Goal: Task Accomplishment & Management: Use online tool/utility

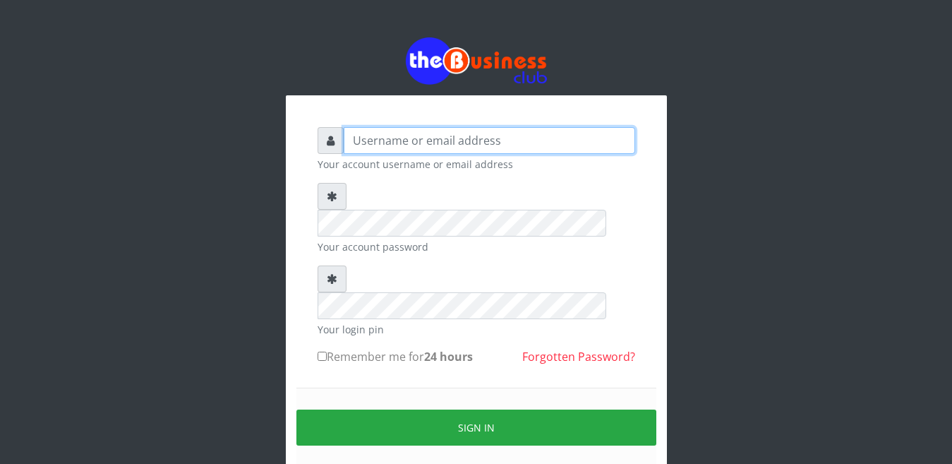
click at [355, 139] on input "text" at bounding box center [489, 140] width 291 height 27
type input "[EMAIL_ADDRESS][DOMAIN_NAME]"
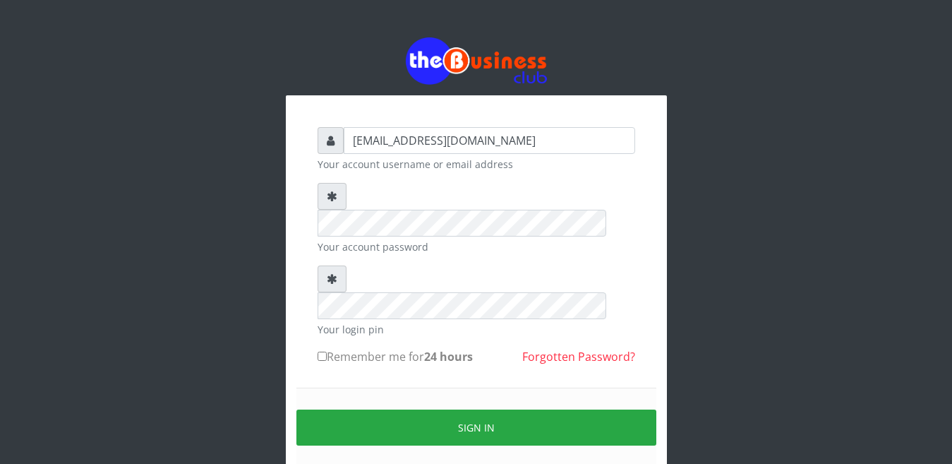
click at [320, 351] on input "Remember me for 24 hours" at bounding box center [322, 355] width 9 height 9
checkbox input "true"
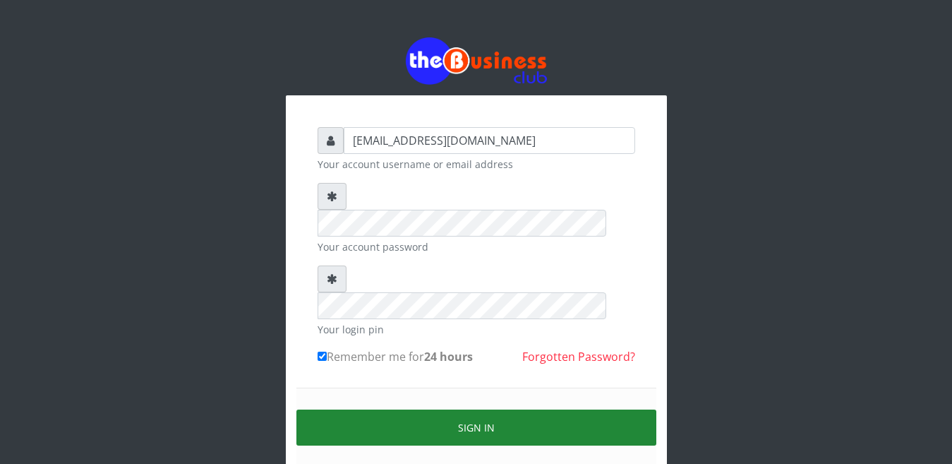
click at [475, 409] on button "Sign in" at bounding box center [476, 427] width 360 height 36
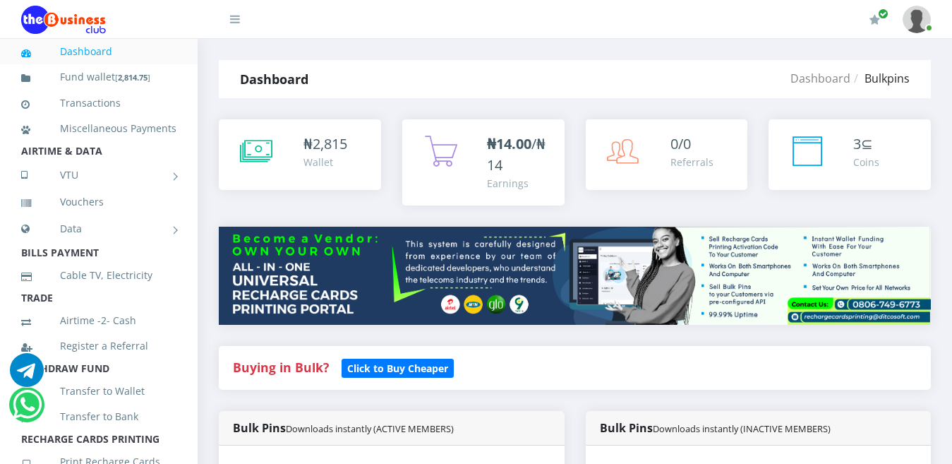
scroll to position [891, 0]
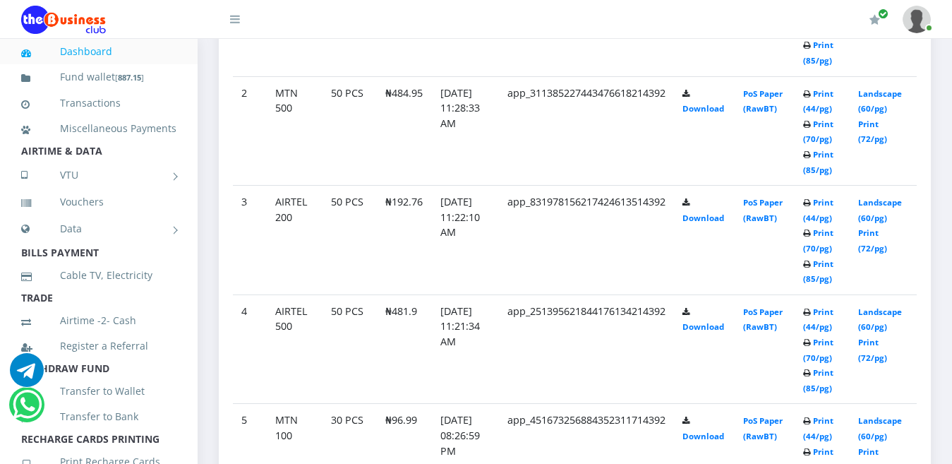
click at [811, 260] on icon at bounding box center [807, 264] width 8 height 8
click at [811, 229] on icon at bounding box center [807, 233] width 8 height 8
click at [816, 223] on td "Print (44/pg) Print (70/pg) Print (85/pg)" at bounding box center [822, 240] width 55 height 109
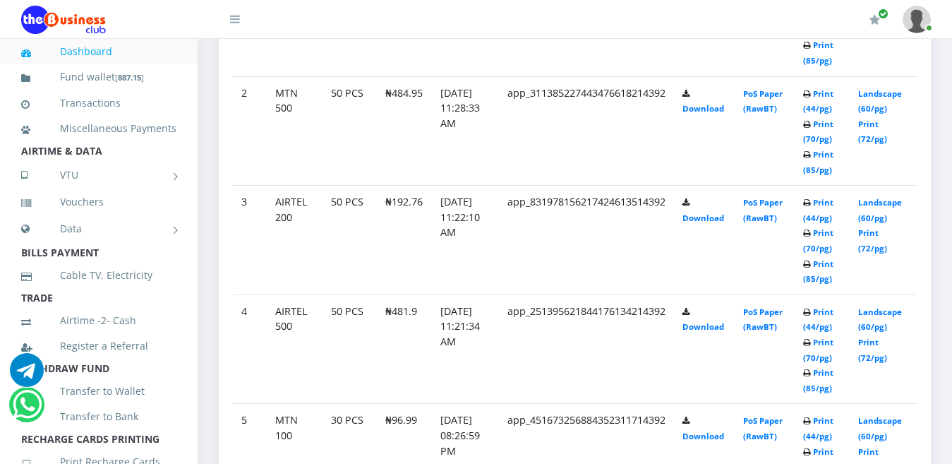
click at [814, 224] on td "Print (44/pg) Print (70/pg) Print (85/pg)" at bounding box center [822, 240] width 55 height 109
click at [814, 227] on link "Print (70/pg)" at bounding box center [818, 240] width 30 height 26
click at [811, 199] on icon at bounding box center [807, 203] width 8 height 8
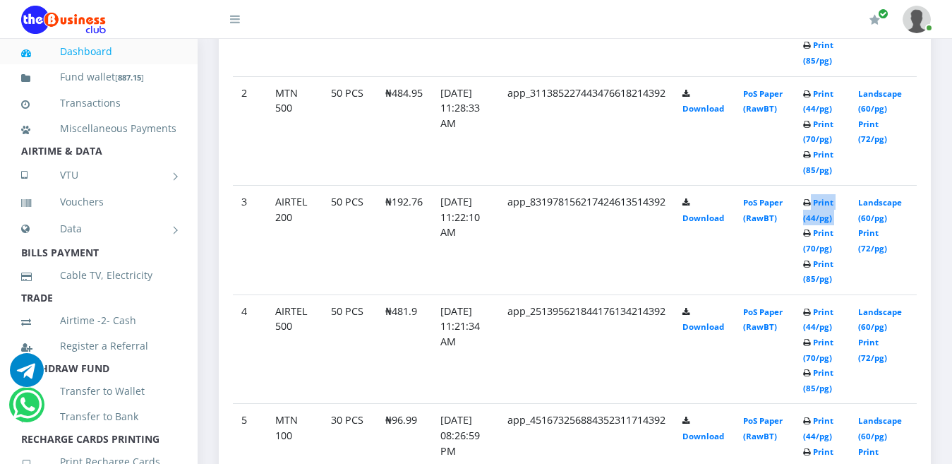
click at [818, 193] on td "Print (44/pg) Print (70/pg) Print (85/pg)" at bounding box center [822, 240] width 55 height 109
click at [795, 187] on td "PoS Paper (RawBT)" at bounding box center [765, 240] width 60 height 109
click at [811, 199] on icon at bounding box center [807, 203] width 8 height 8
click at [811, 229] on icon at bounding box center [807, 233] width 8 height 8
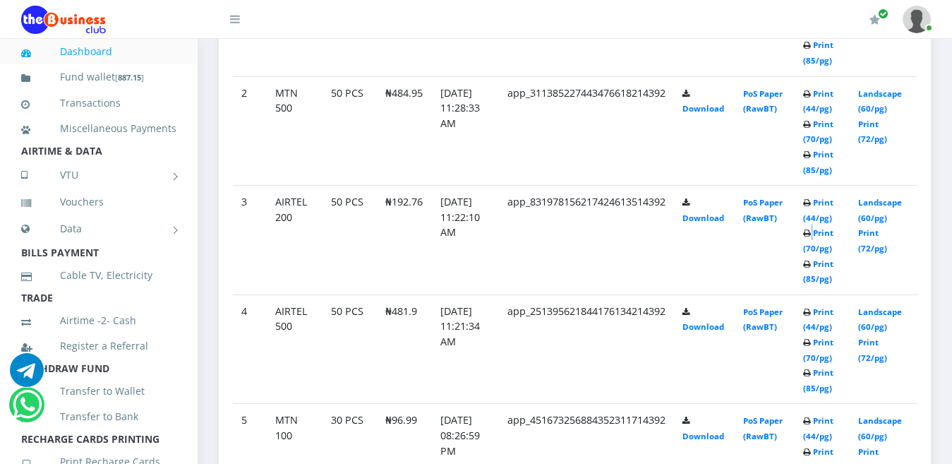
click at [811, 229] on icon at bounding box center [807, 233] width 8 height 8
click at [822, 253] on td "Print (44/pg) Print (70/pg) Print (85/pg)" at bounding box center [822, 240] width 55 height 109
click at [820, 249] on b "Print (44/pg) Print (70/pg) Print (85/pg)" at bounding box center [818, 240] width 30 height 87
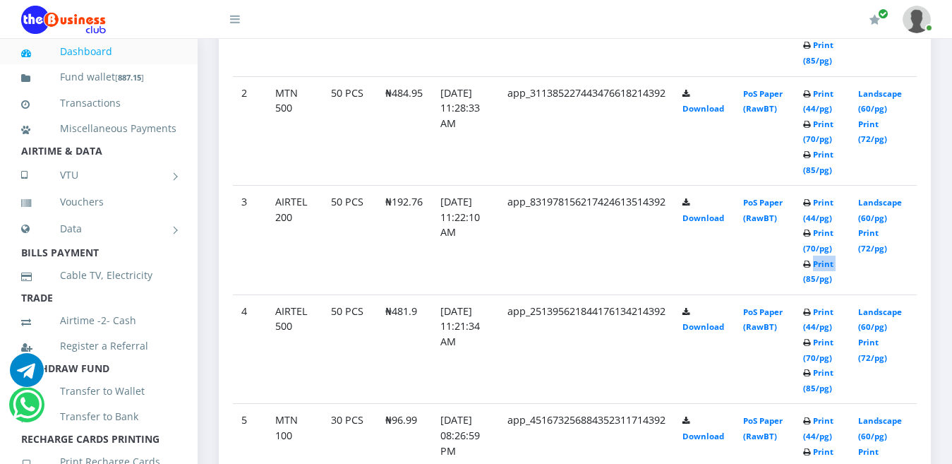
click at [820, 249] on b "Print (44/pg) Print (70/pg) Print (85/pg)" at bounding box center [818, 240] width 30 height 87
click at [817, 242] on b "Print (44/pg) Print (70/pg) Print (85/pg)" at bounding box center [818, 240] width 30 height 87
click at [819, 218] on b "Print (44/pg) Print (70/pg) Print (85/pg)" at bounding box center [818, 240] width 30 height 87
click at [819, 221] on b "Print (44/pg) Print (70/pg) Print (85/pg)" at bounding box center [818, 240] width 30 height 87
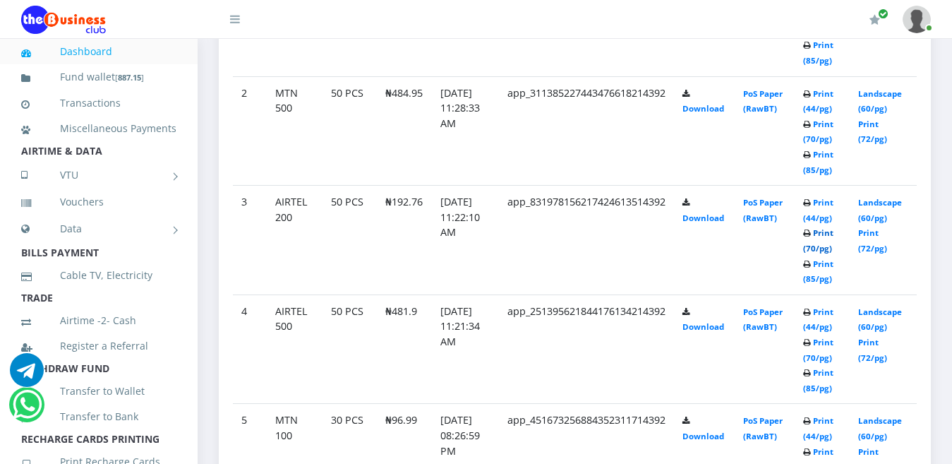
click at [819, 227] on link "Print (70/pg)" at bounding box center [818, 240] width 30 height 26
click at [811, 260] on icon at bounding box center [807, 264] width 8 height 8
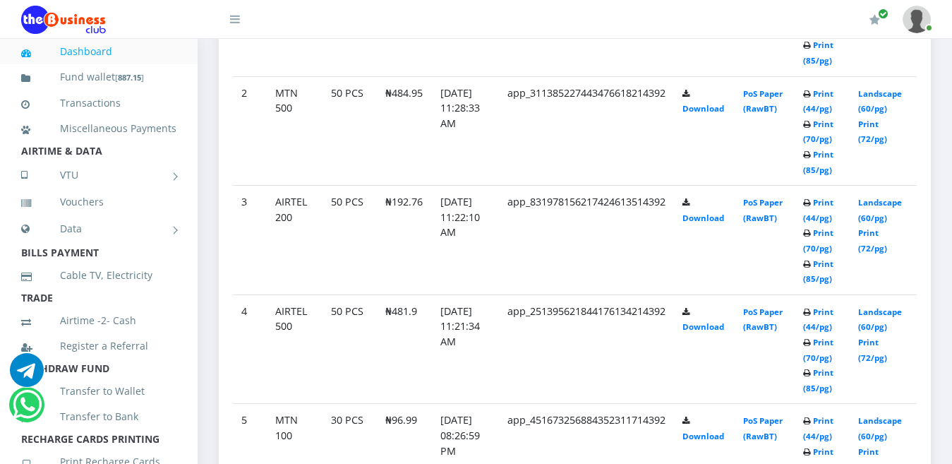
click at [811, 260] on icon at bounding box center [807, 264] width 8 height 8
click at [825, 227] on link "Print (70/pg)" at bounding box center [818, 240] width 30 height 26
click at [826, 258] on link "Print (85/pg)" at bounding box center [818, 271] width 30 height 26
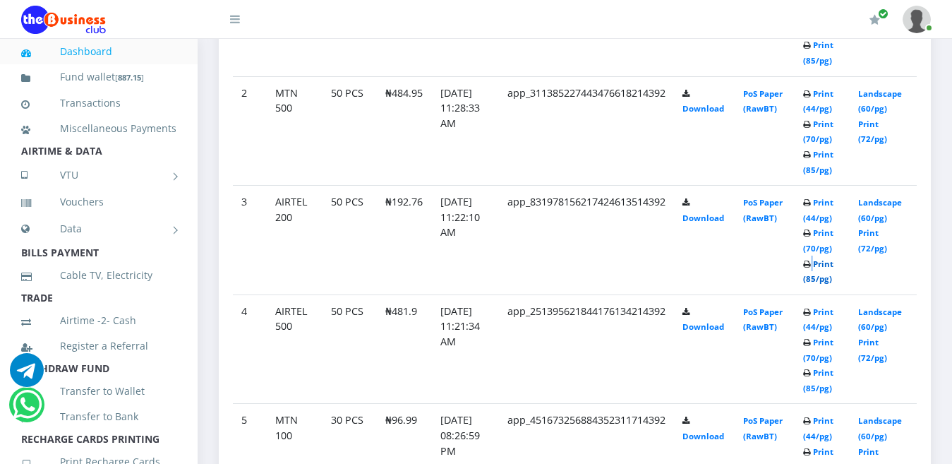
click at [826, 258] on link "Print (85/pg)" at bounding box center [818, 271] width 30 height 26
